Goal: Information Seeking & Learning: Find specific fact

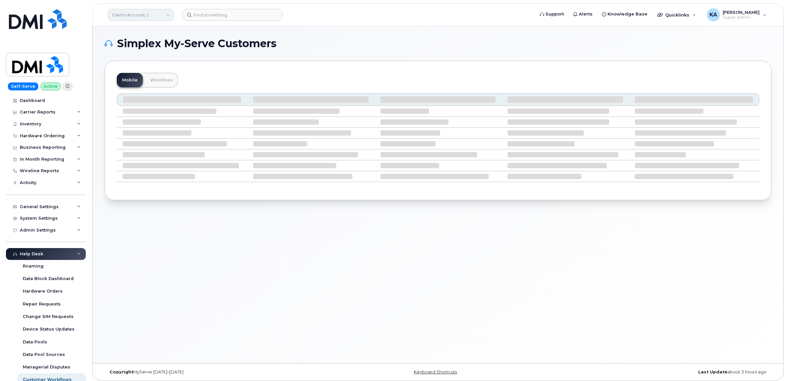
click at [129, 14] on link "Demo Account 1" at bounding box center [141, 15] width 66 height 12
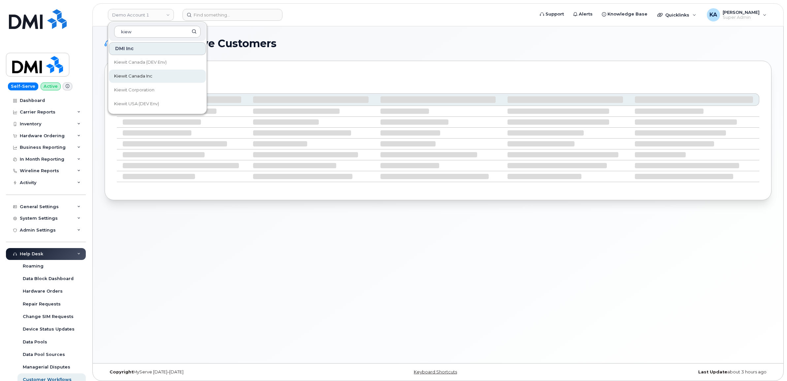
type input "kiew"
click at [130, 76] on span "Kiewit Canada Inc" at bounding box center [133, 76] width 38 height 7
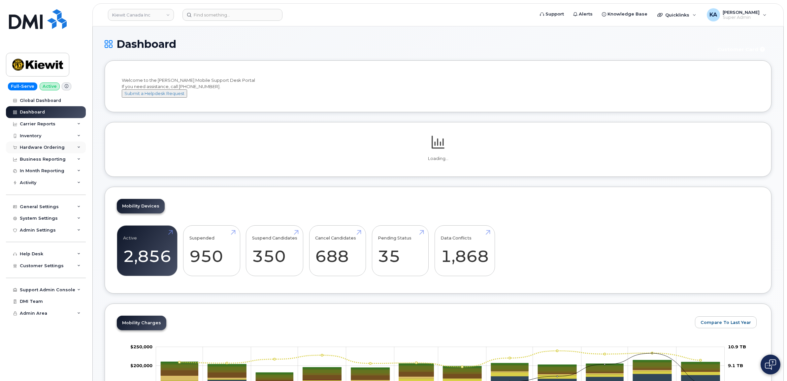
click at [51, 147] on div "Hardware Ordering" at bounding box center [42, 147] width 45 height 5
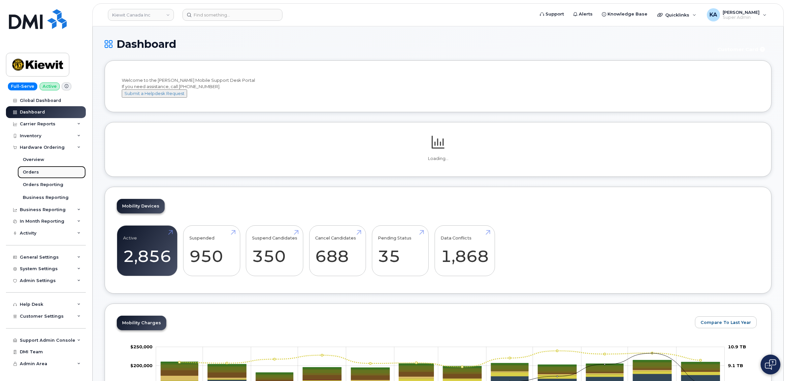
click at [30, 172] on div "Orders" at bounding box center [31, 172] width 16 height 6
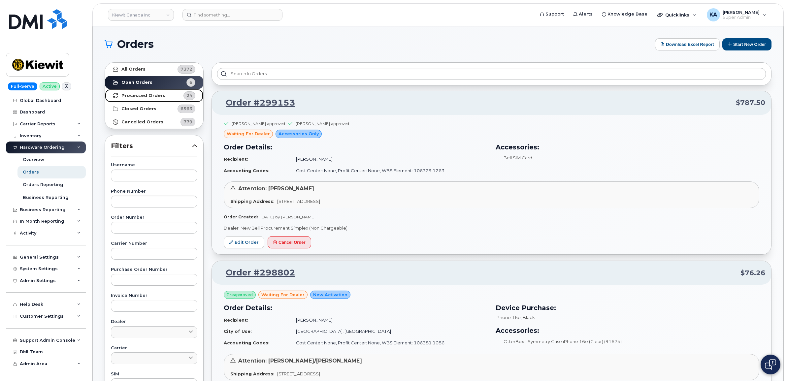
click at [144, 94] on strong "Processed Orders" at bounding box center [143, 95] width 44 height 5
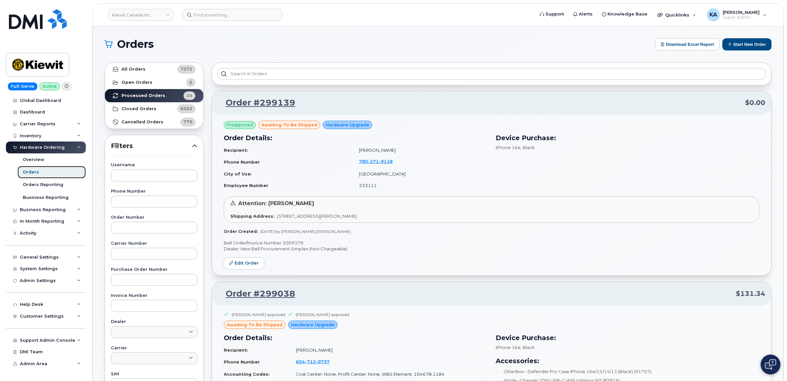
click at [28, 172] on div "Orders" at bounding box center [31, 172] width 16 height 6
click at [134, 81] on strong "Open Orders" at bounding box center [136, 82] width 31 height 5
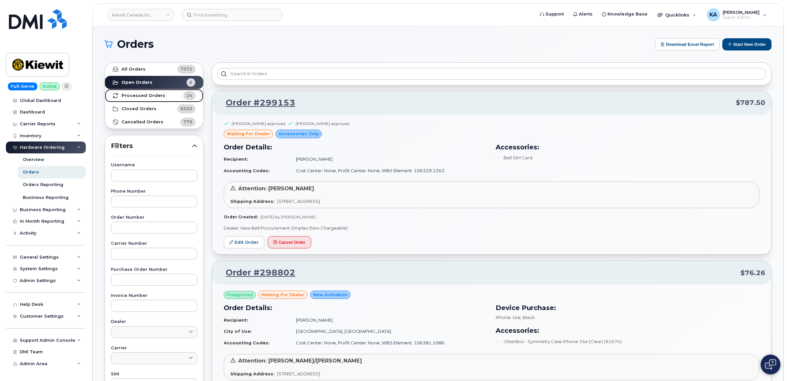
click at [143, 94] on strong "Processed Orders" at bounding box center [143, 95] width 44 height 5
click at [136, 94] on strong "Processed Orders" at bounding box center [143, 95] width 44 height 5
click at [135, 94] on strong "Processed Orders" at bounding box center [143, 95] width 44 height 5
click at [125, 119] on link "Cancelled Orders 779" at bounding box center [154, 121] width 98 height 13
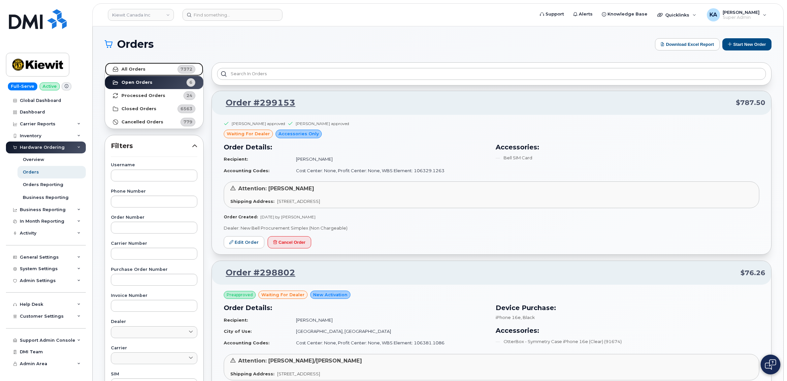
click at [136, 68] on strong "All Orders" at bounding box center [133, 69] width 24 height 5
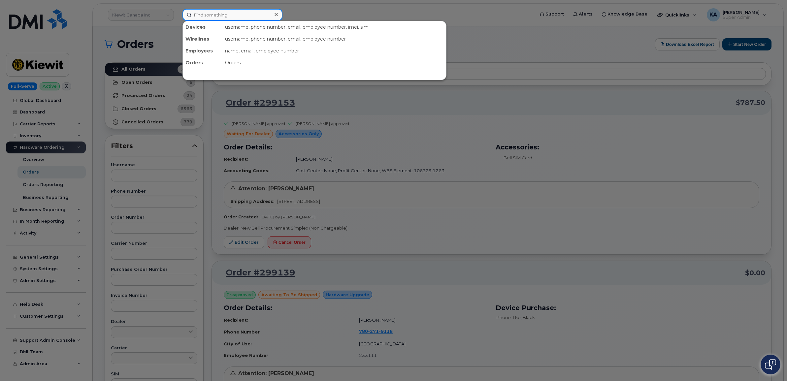
click at [202, 17] on input at bounding box center [232, 15] width 100 height 12
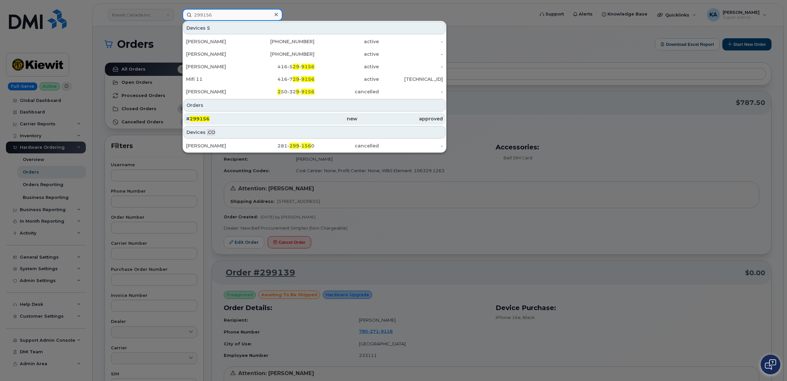
type input "299156"
click at [198, 116] on div "# 299156" at bounding box center [228, 118] width 85 height 7
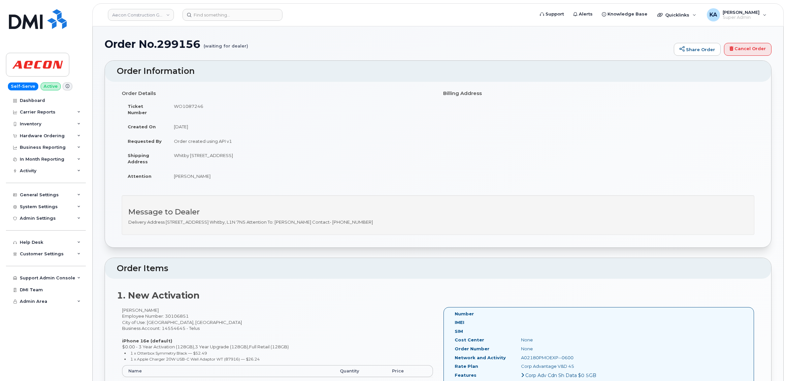
click at [197, 119] on td "[DATE]" at bounding box center [300, 126] width 265 height 15
click at [58, 134] on div "Hardware Ordering" at bounding box center [42, 135] width 45 height 5
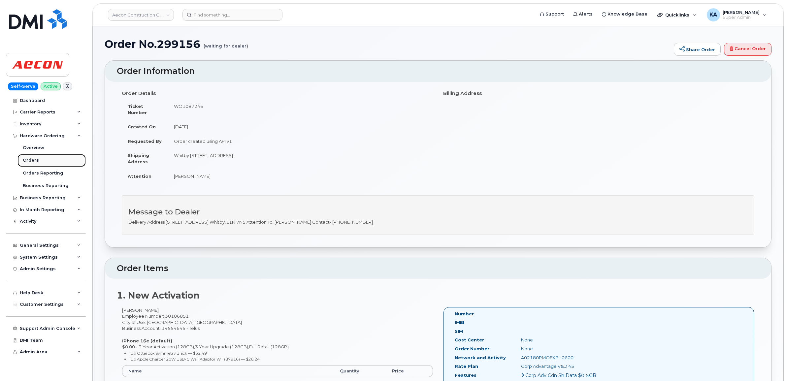
click at [30, 158] on div "Orders" at bounding box center [31, 160] width 16 height 6
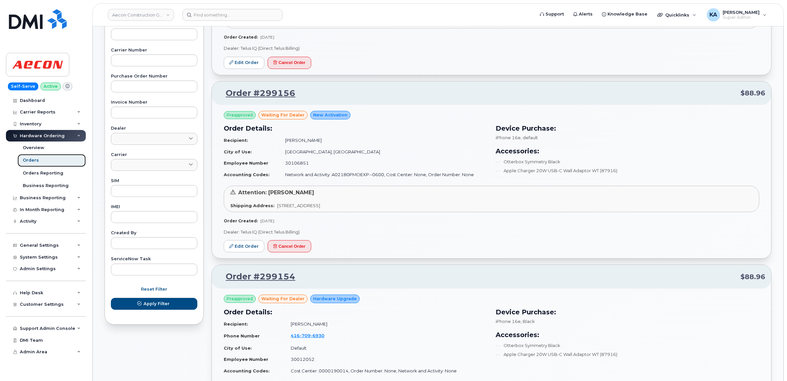
scroll to position [206, 0]
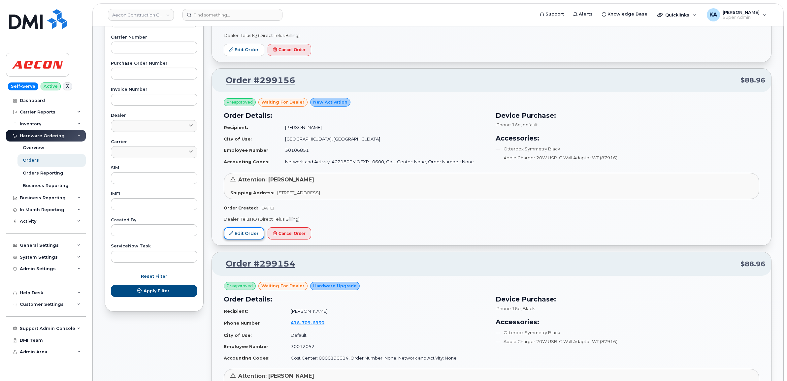
click at [236, 232] on link "Edit Order" at bounding box center [244, 233] width 41 height 12
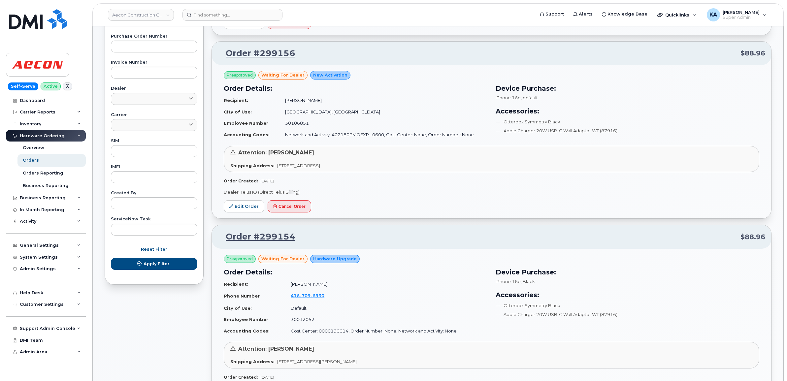
scroll to position [247, 0]
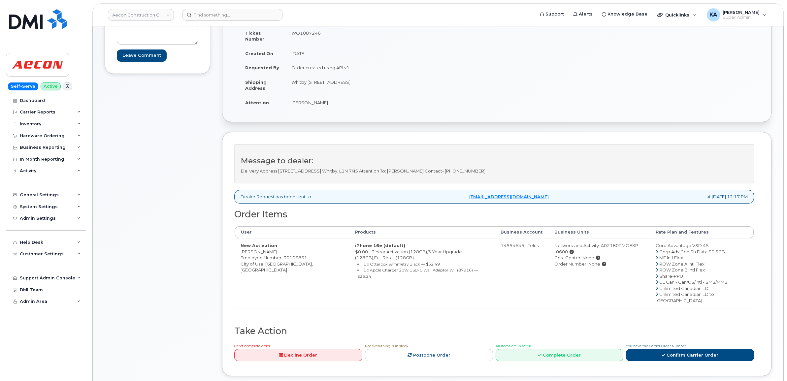
scroll to position [124, 0]
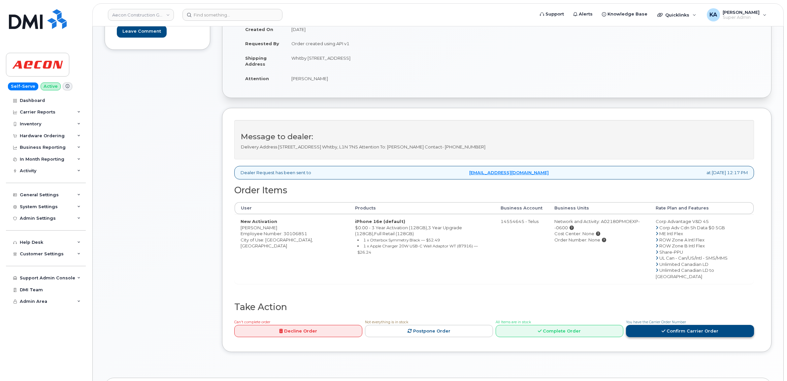
click at [647, 325] on link "Confirm Carrier Order" at bounding box center [690, 331] width 128 height 12
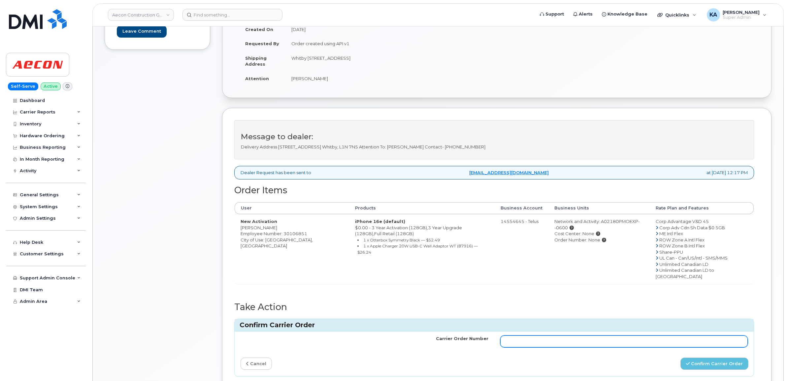
paste input "TL60022238"
type input "TL60022238"
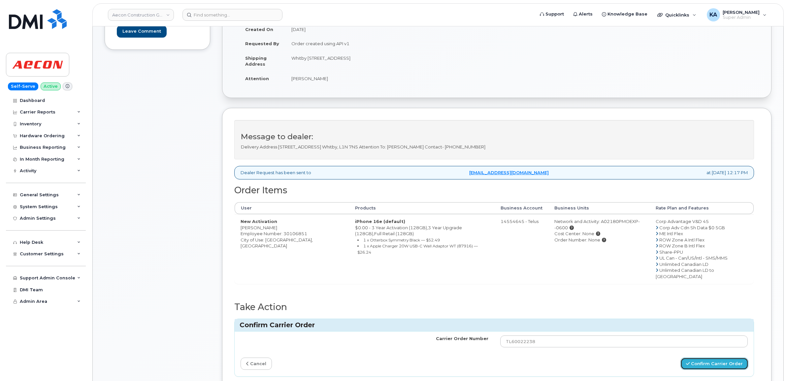
click at [700, 358] on button "Confirm Carrier Order" at bounding box center [714, 364] width 68 height 12
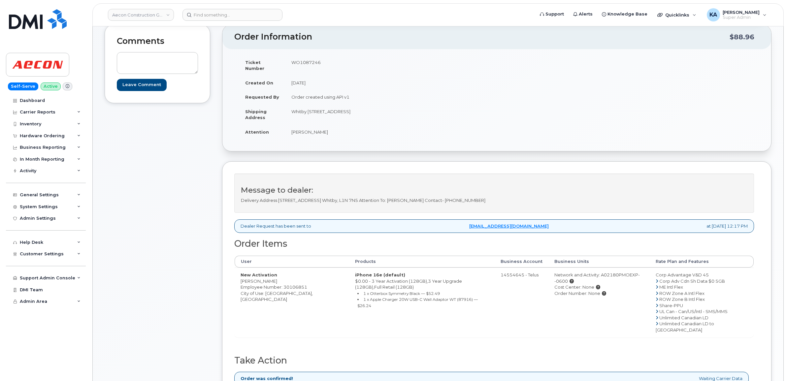
scroll to position [82, 0]
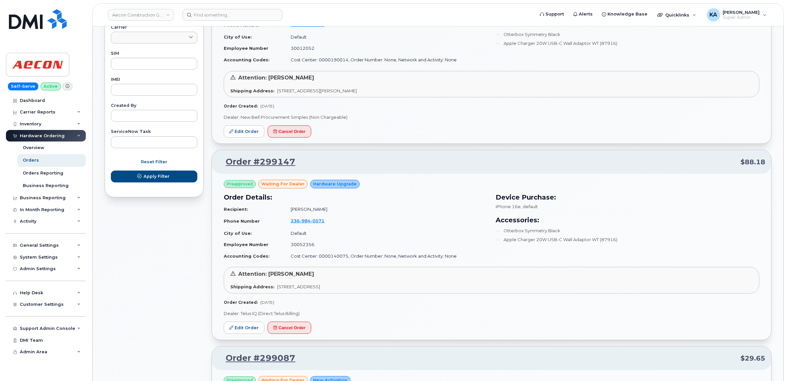
scroll to position [330, 0]
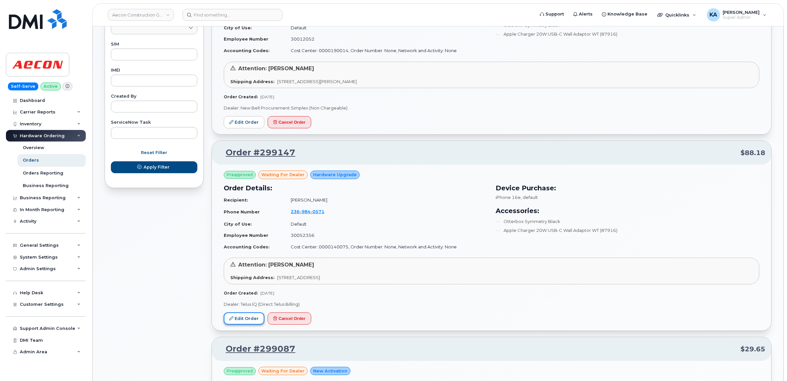
click at [239, 317] on link "Edit Order" at bounding box center [244, 318] width 41 height 12
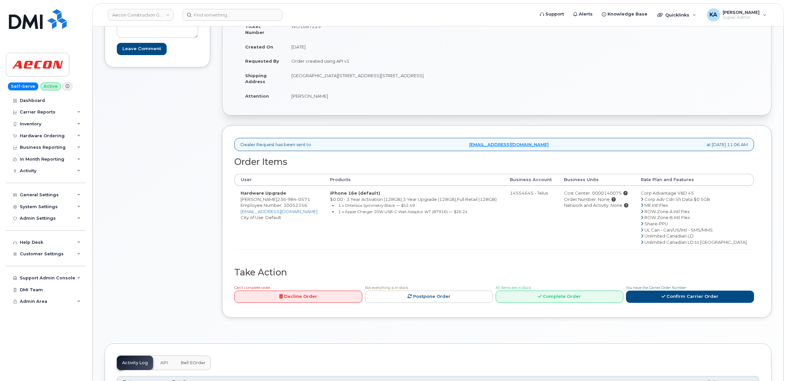
scroll to position [124, 0]
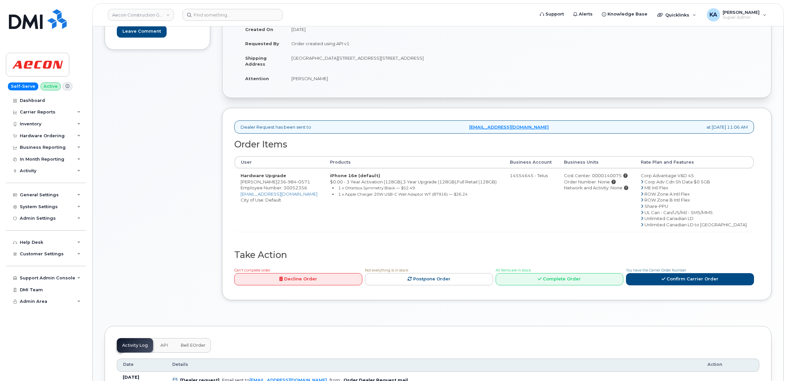
drag, startPoint x: 280, startPoint y: 176, endPoint x: 314, endPoint y: 177, distance: 34.0
click at [314, 177] on td "Hardware Upgrade Michael McCarthy 236 984 0571 Employee Number: 30052356 mmccar…" at bounding box center [279, 199] width 89 height 63
copy td "236 984 0571"
drag, startPoint x: 240, startPoint y: 177, endPoint x: 279, endPoint y: 180, distance: 39.7
click at [279, 180] on td "Hardware Upgrade Michael McCarthy 236 984 0571 Employee Number: 30052356 mmccar…" at bounding box center [279, 199] width 89 height 63
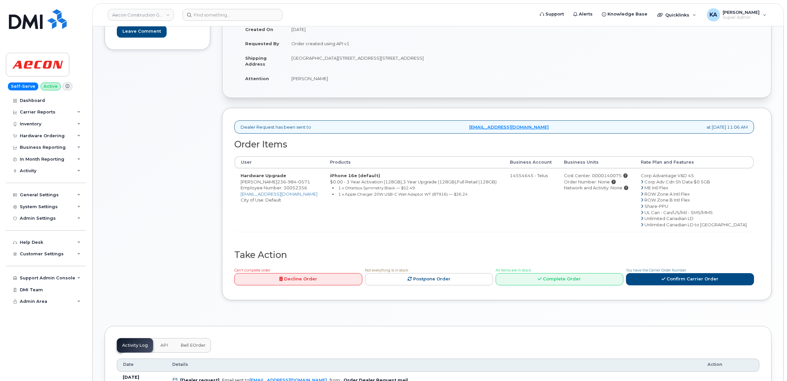
drag, startPoint x: 278, startPoint y: 180, endPoint x: 270, endPoint y: 177, distance: 8.2
copy td "[PERSON_NAME]"
drag, startPoint x: 313, startPoint y: 177, endPoint x: 283, endPoint y: 176, distance: 30.4
click at [283, 179] on span "236 984 0571" at bounding box center [293, 181] width 33 height 5
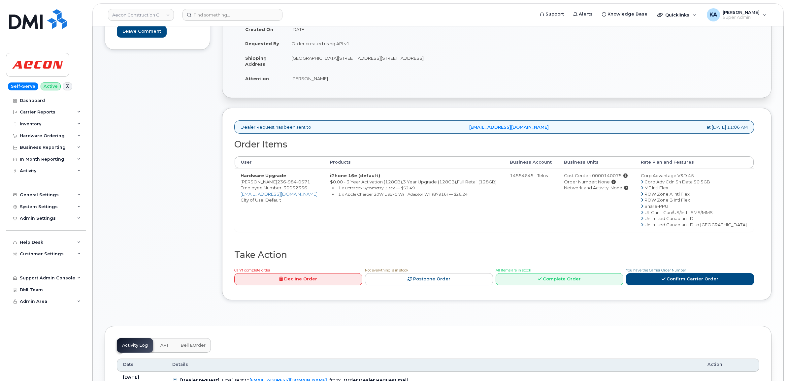
drag, startPoint x: 285, startPoint y: 177, endPoint x: 238, endPoint y: 305, distance: 136.7
click at [238, 305] on div "Order Information $88.18 Ticket Number WO1087225 Created On August 25, 2025 Req…" at bounding box center [496, 140] width 549 height 339
drag, startPoint x: 314, startPoint y: 176, endPoint x: 281, endPoint y: 177, distance: 32.7
click at [281, 177] on td "Hardware Upgrade Michael McCarthy 236 984 0571 Employee Number: 30052356 mmccar…" at bounding box center [279, 199] width 89 height 63
copy span "236 984 0571"
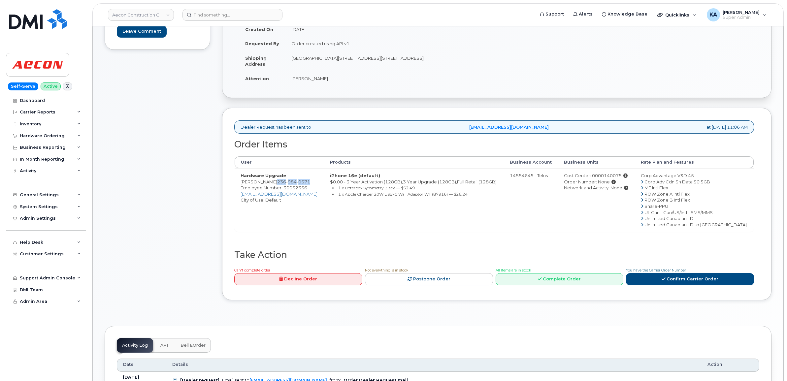
copy span "236 984 0571"
drag, startPoint x: 240, startPoint y: 176, endPoint x: 277, endPoint y: 177, distance: 37.0
click at [277, 177] on td "Hardware Upgrade Michael McCarthy 236 984 0571 Employee Number: 30052356 mmccar…" at bounding box center [279, 199] width 89 height 63
drag, startPoint x: 277, startPoint y: 177, endPoint x: 243, endPoint y: 175, distance: 34.0
copy td "Michael McCarth"
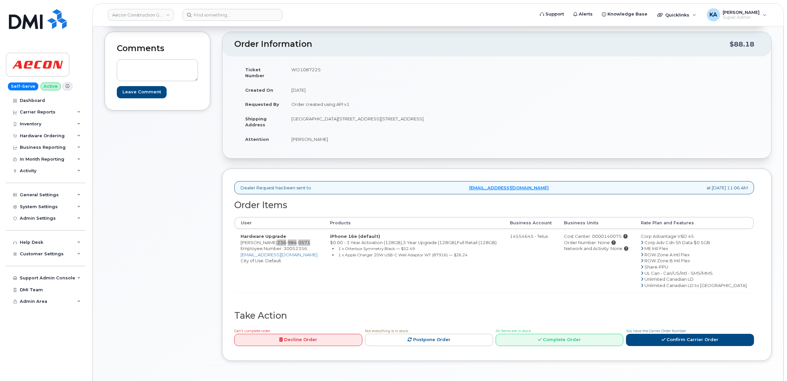
scroll to position [41, 0]
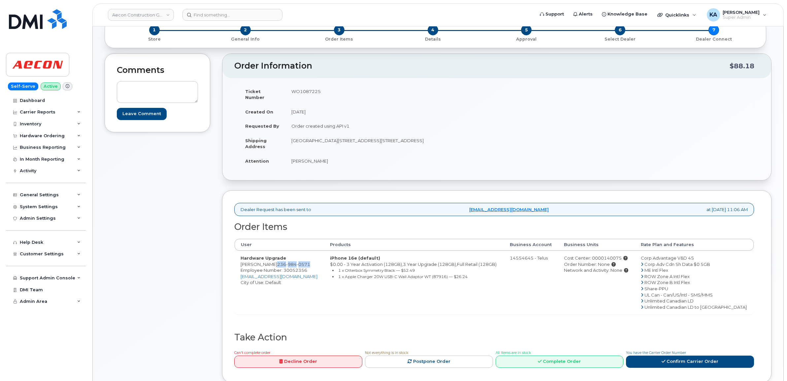
drag, startPoint x: 291, startPoint y: 92, endPoint x: 320, endPoint y: 93, distance: 29.7
click at [320, 93] on td "WO1087225" at bounding box center [388, 94] width 207 height 20
drag, startPoint x: 320, startPoint y: 93, endPoint x: 312, endPoint y: 91, distance: 8.4
copy td "WO1087225"
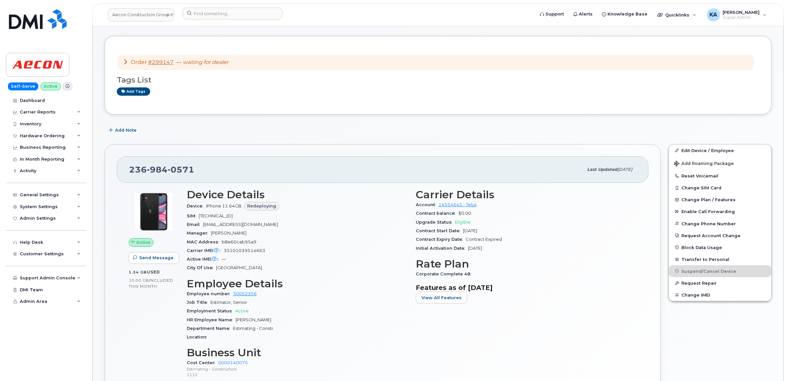
scroll to position [41, 0]
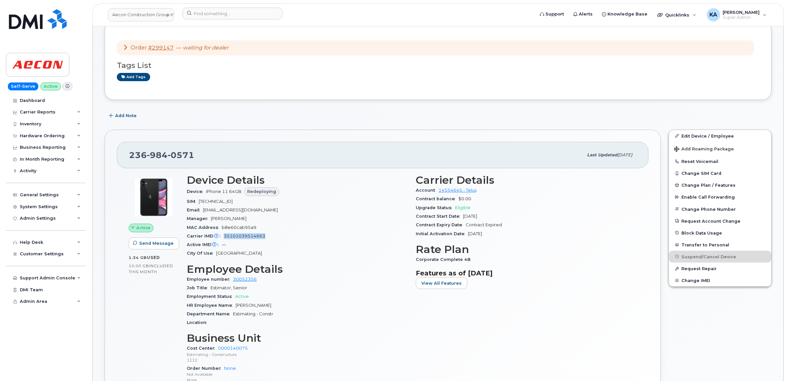
drag, startPoint x: 266, startPoint y: 236, endPoint x: 223, endPoint y: 237, distance: 43.2
click at [223, 237] on div "Carrier IMEI Carrier IMEI is reported during the last billing cycle or change o…" at bounding box center [297, 236] width 221 height 9
drag, startPoint x: 223, startPoint y: 237, endPoint x: 230, endPoint y: 238, distance: 6.7
copy span "35101039514663"
click at [23, 221] on div "Admin Settings" at bounding box center [38, 218] width 36 height 5
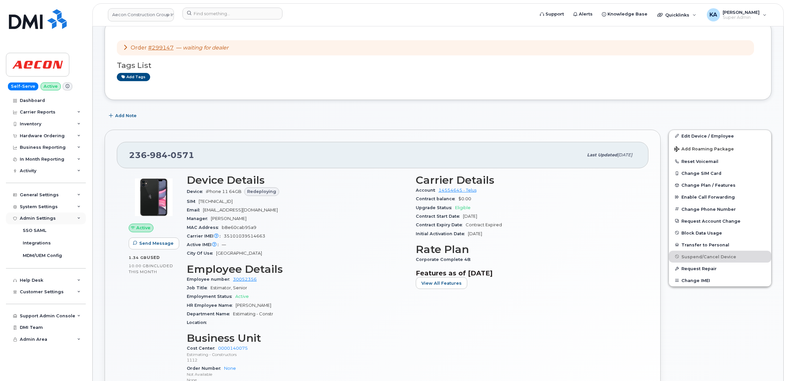
click at [22, 221] on div "Admin Settings" at bounding box center [38, 218] width 36 height 5
click at [23, 256] on span "Customer Settings" at bounding box center [42, 253] width 44 height 5
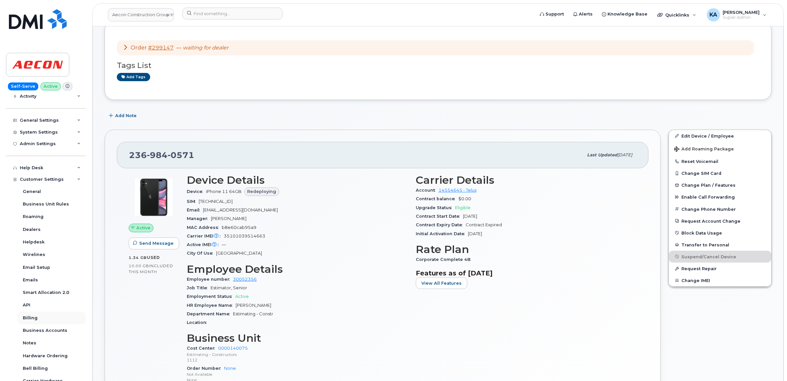
scroll to position [82, 0]
